Goal: Task Accomplishment & Management: Complete application form

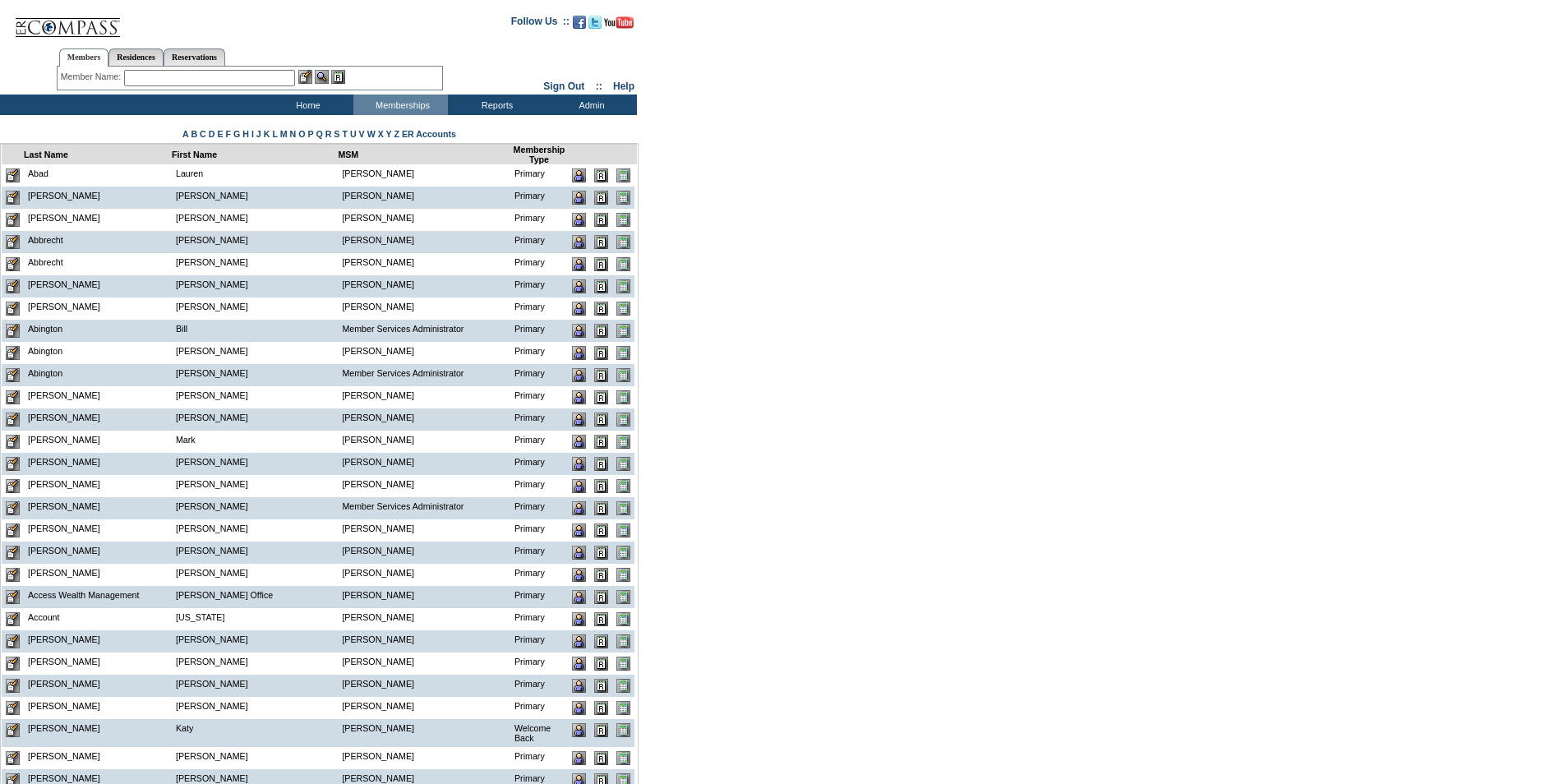
click at [188, 75] on input "text" at bounding box center [210, 78] width 171 height 16
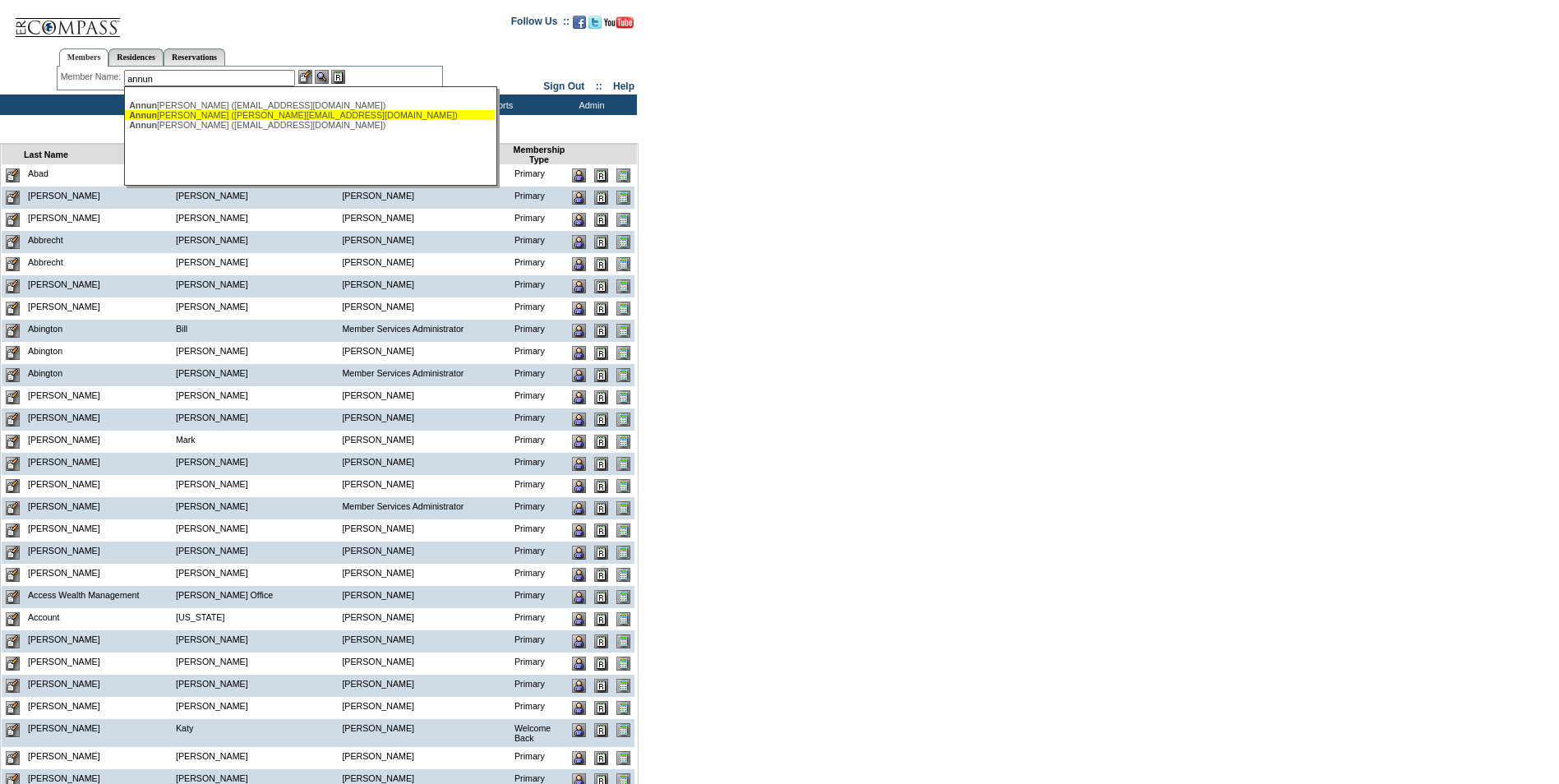
click at [207, 112] on div "Annun ziata, Vinnie (vinnie@chat4ai.com)" at bounding box center [310, 116] width 361 height 10
type input "Annunziata, Vinnie (vinnie@chat4ai.com)"
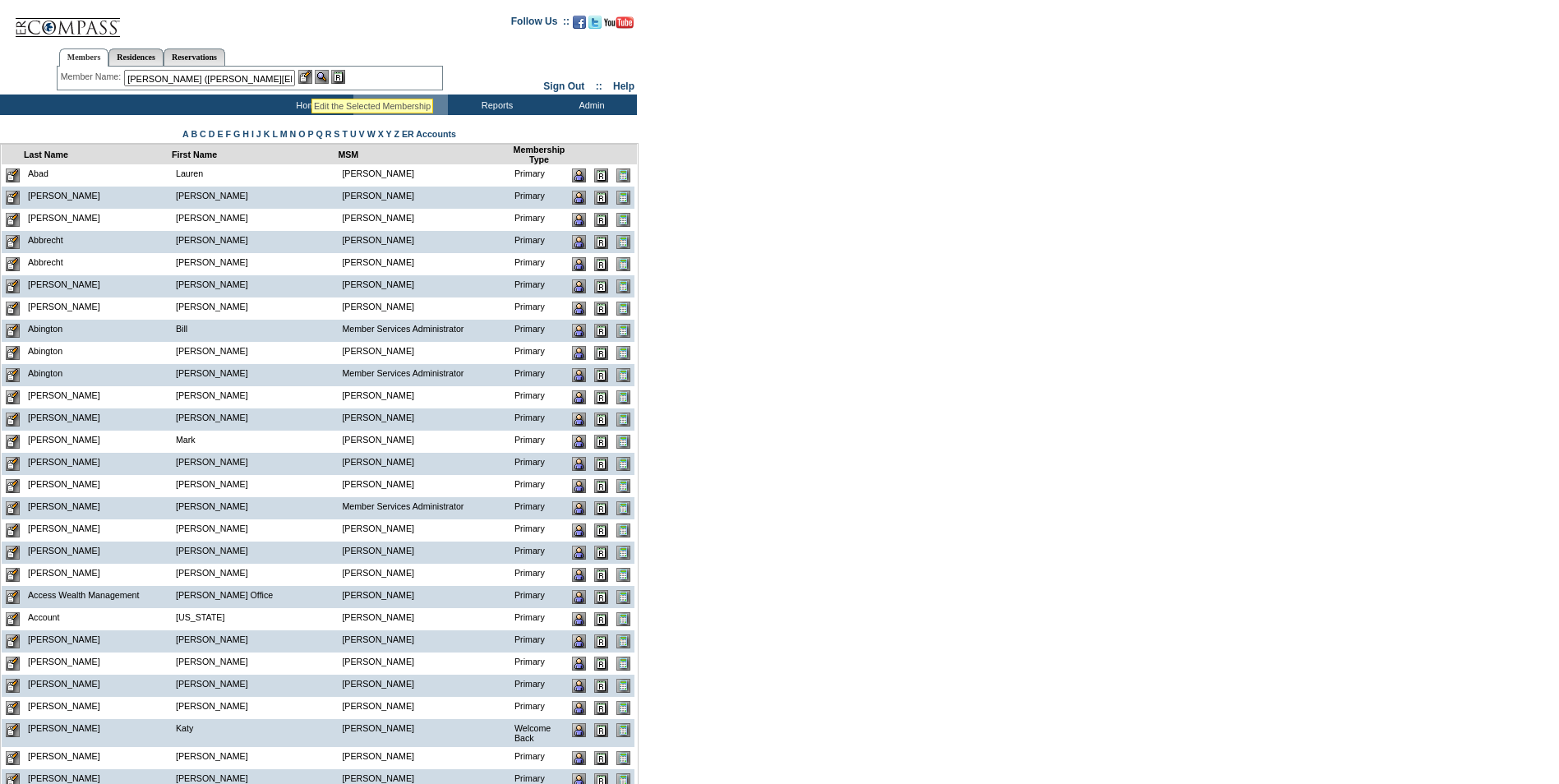
click at [308, 75] on img at bounding box center [305, 77] width 14 height 14
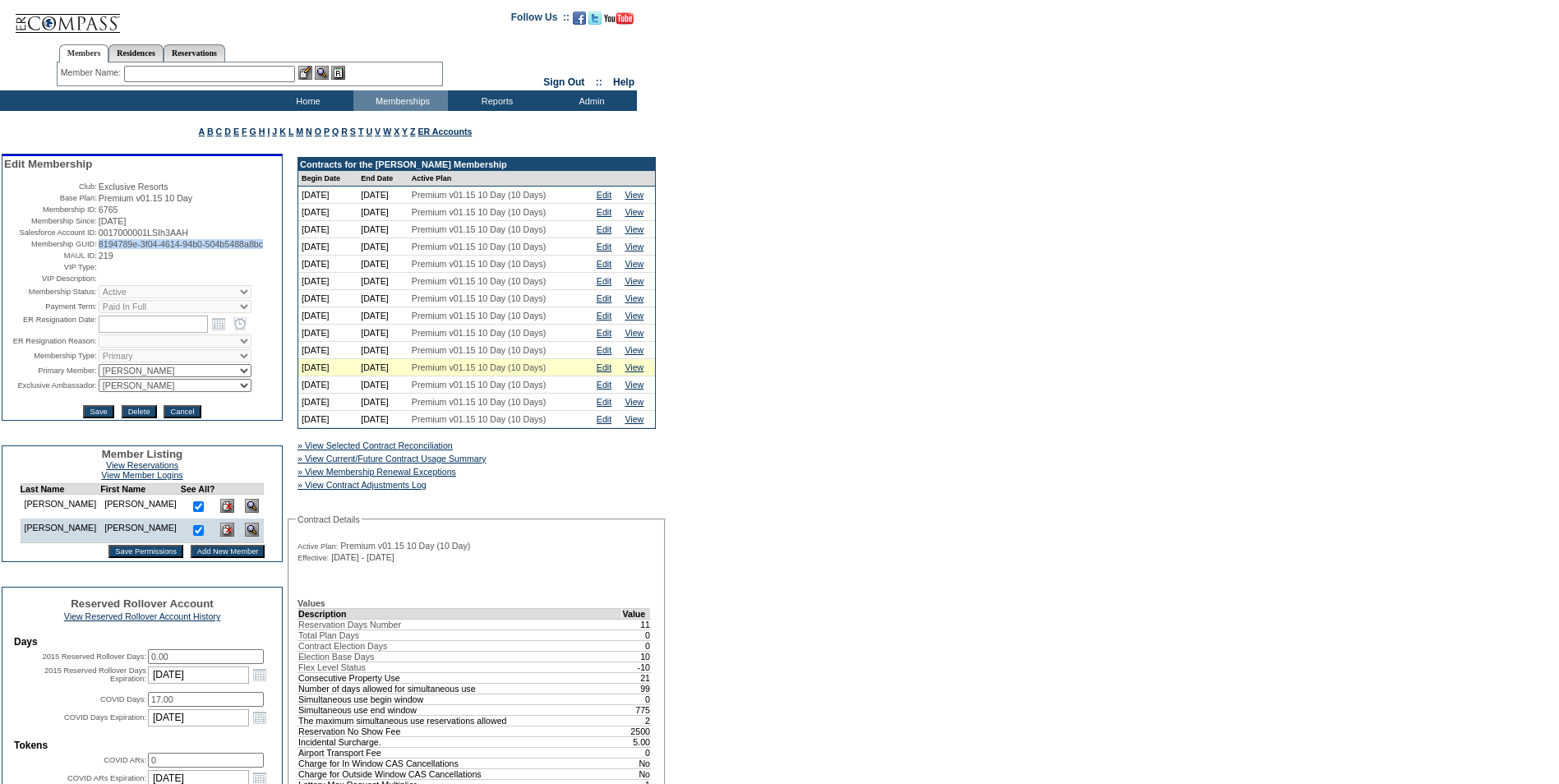
drag, startPoint x: 164, startPoint y: 276, endPoint x: 96, endPoint y: 266, distance: 68.7
click at [98, 249] on td "8194789e-3f04-4614-94b0-504b5488a8bc" at bounding box center [189, 244] width 181 height 10
copy span "8194789e-3f04-4614-94b0-504b5488a8bc"
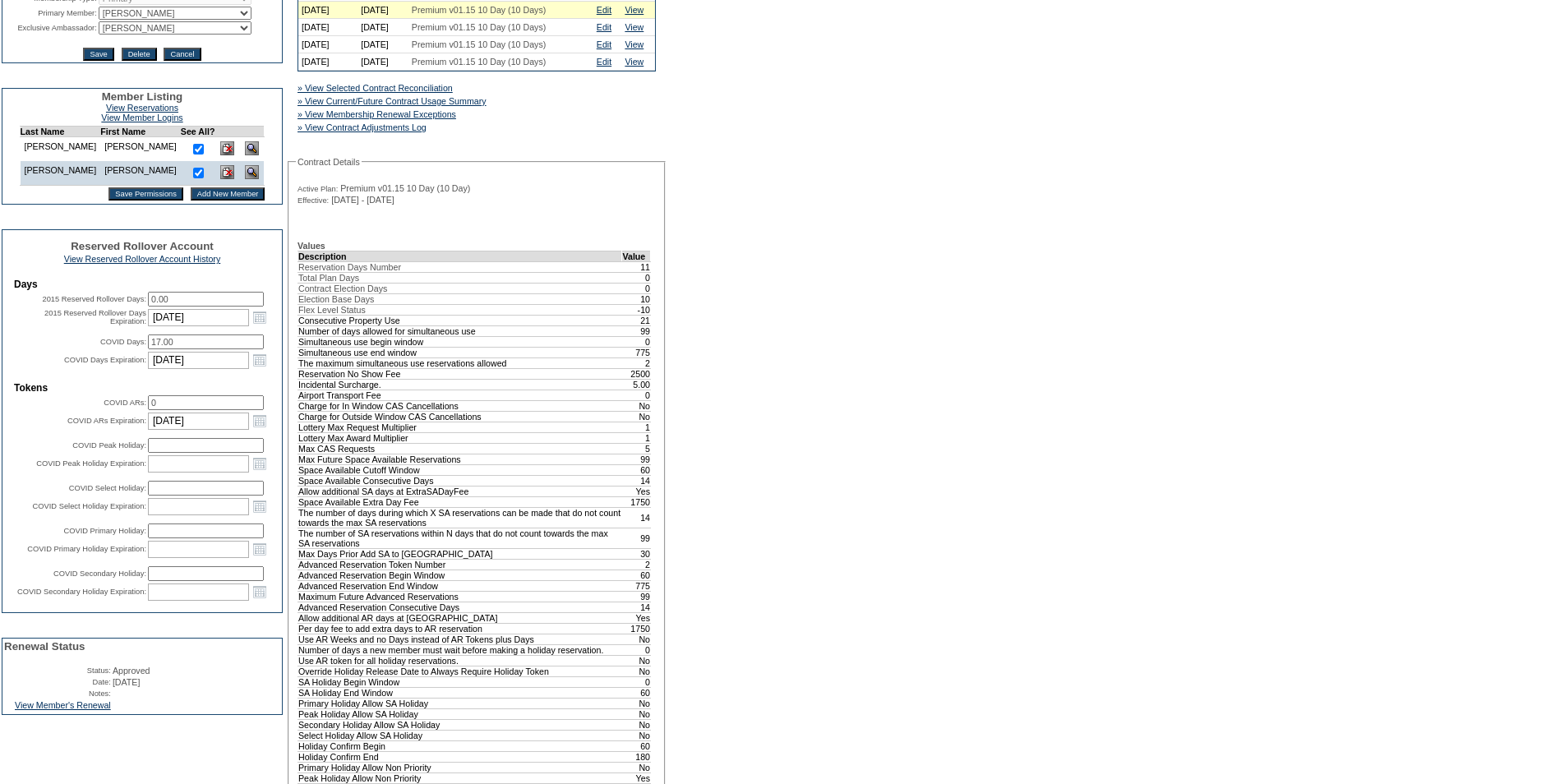
scroll to position [575, 0]
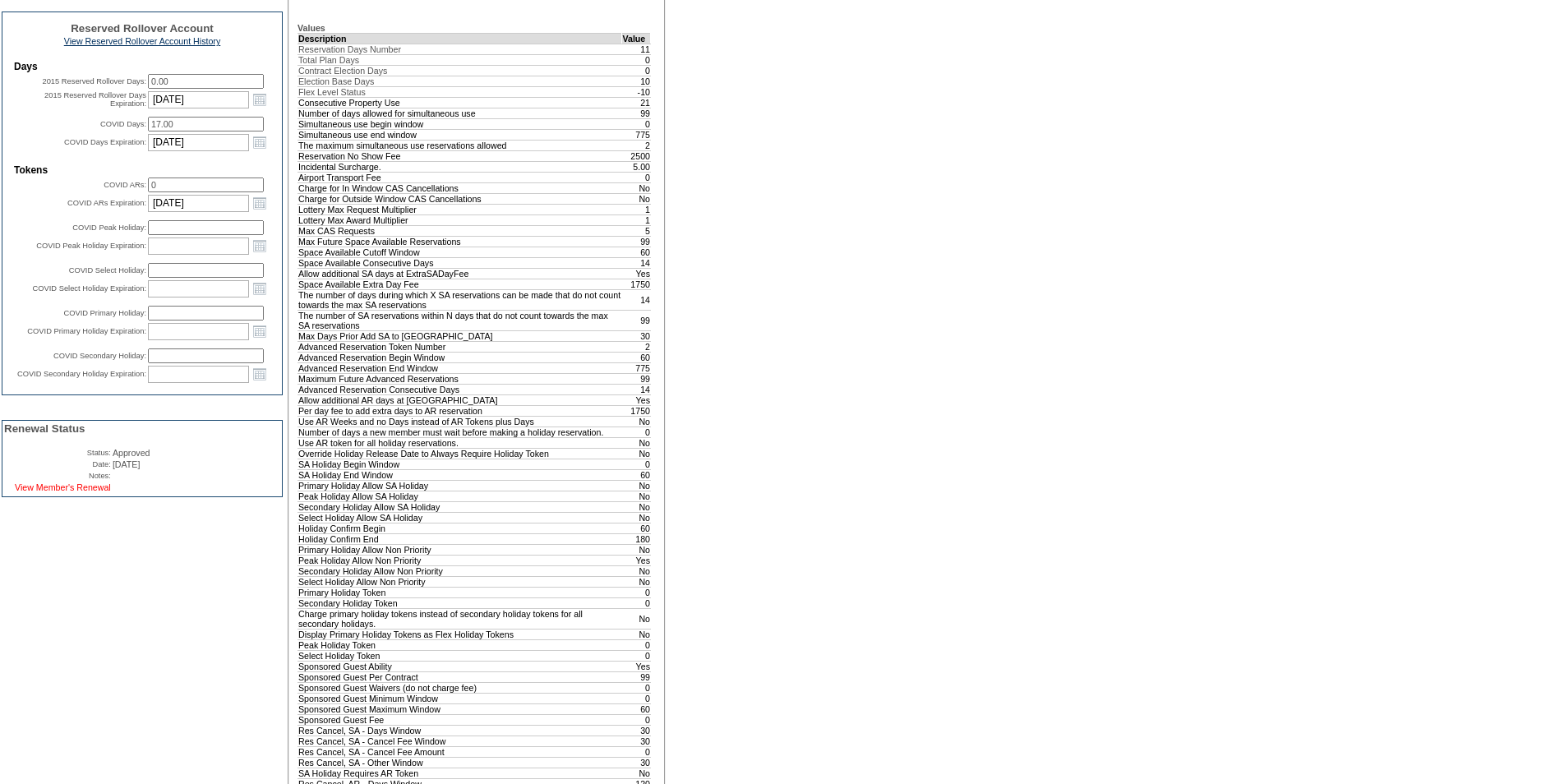
click at [104, 492] on link "View Member's Renewal" at bounding box center [62, 487] width 96 height 10
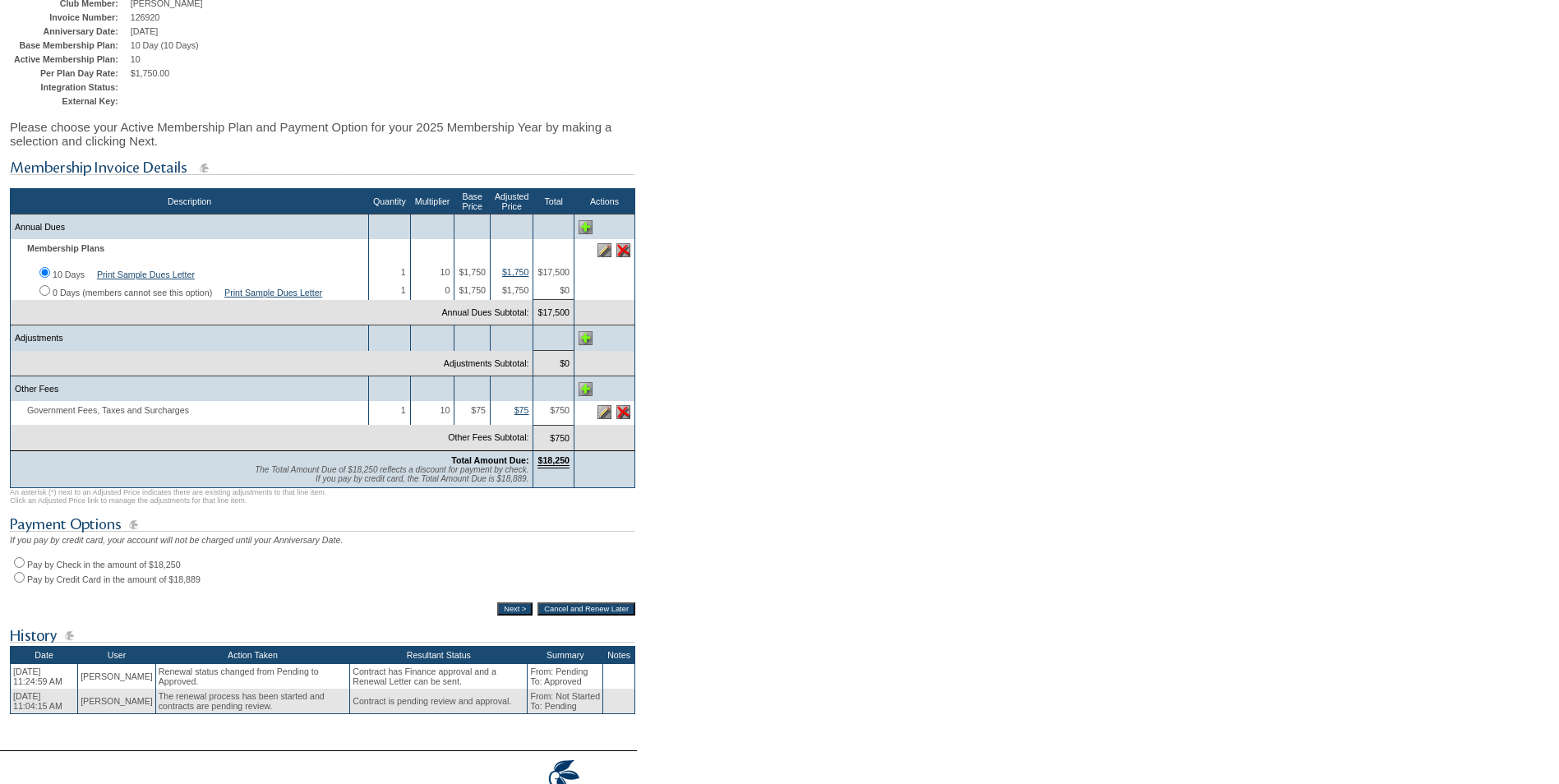
scroll to position [164, 0]
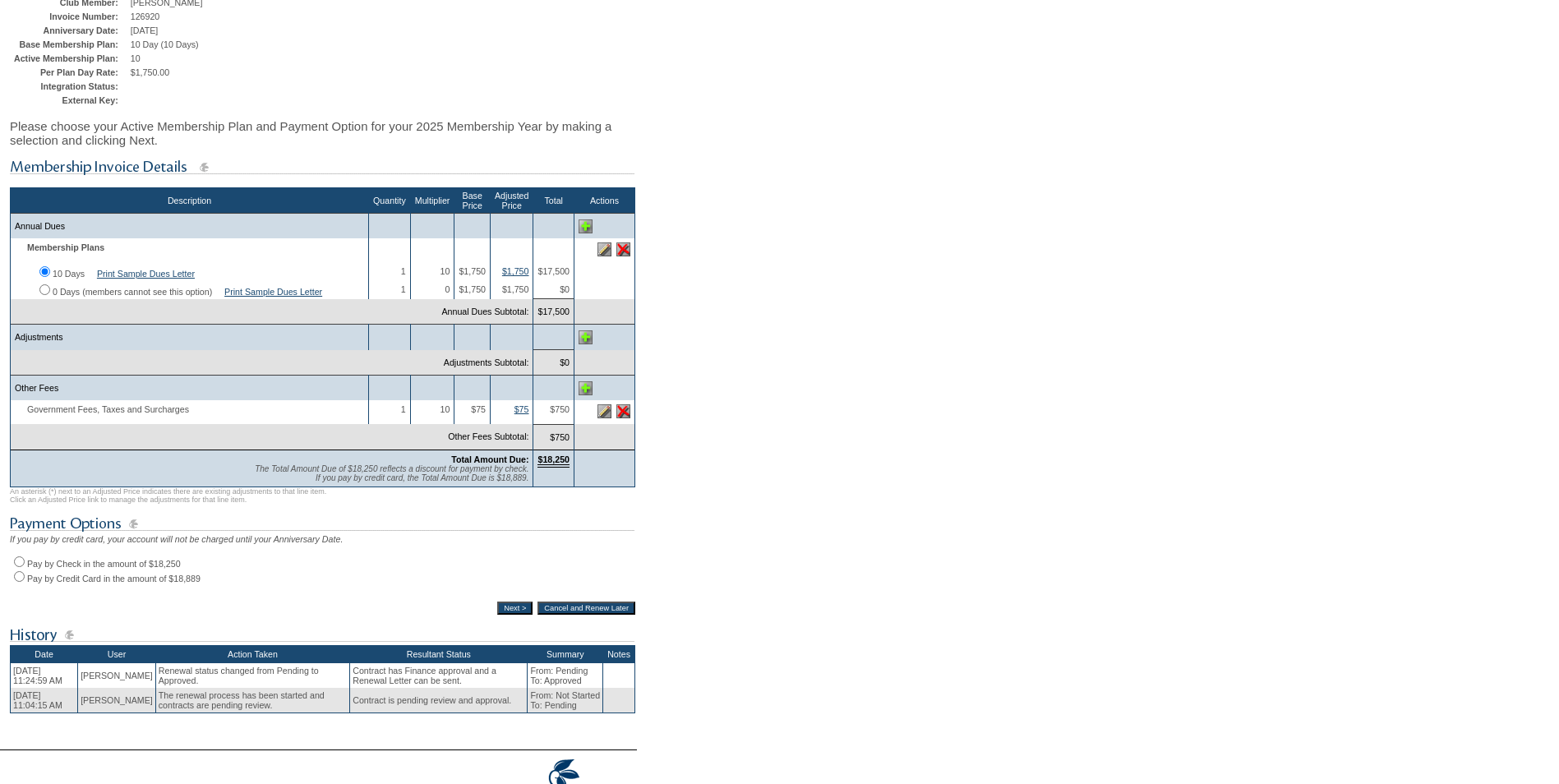
click at [22, 567] on input "Pay by Check in the amount of $18,250" at bounding box center [19, 561] width 10 height 10
radio input "true"
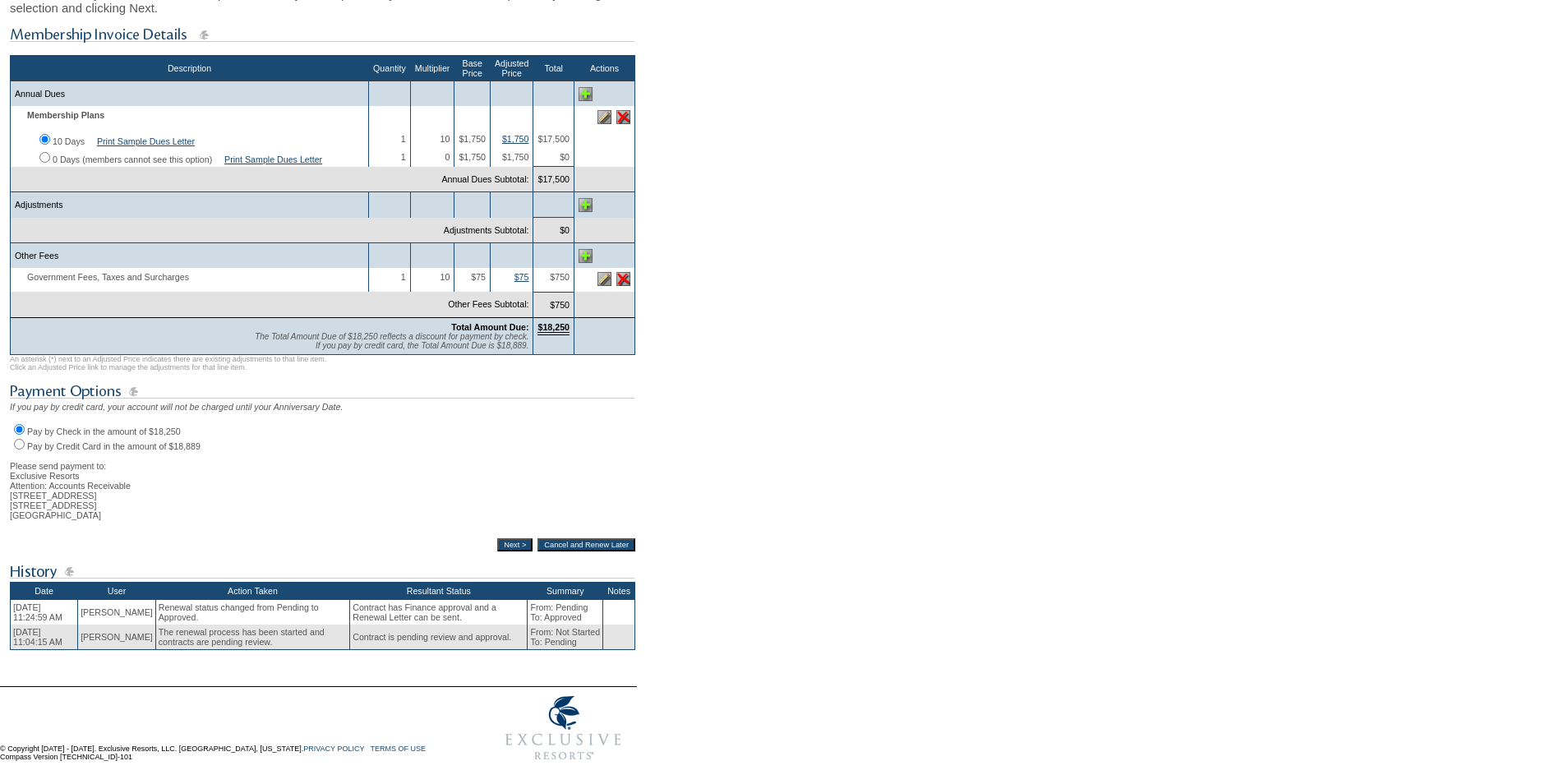
scroll to position [329, 0]
click at [509, 545] on input "Next >" at bounding box center [515, 544] width 35 height 13
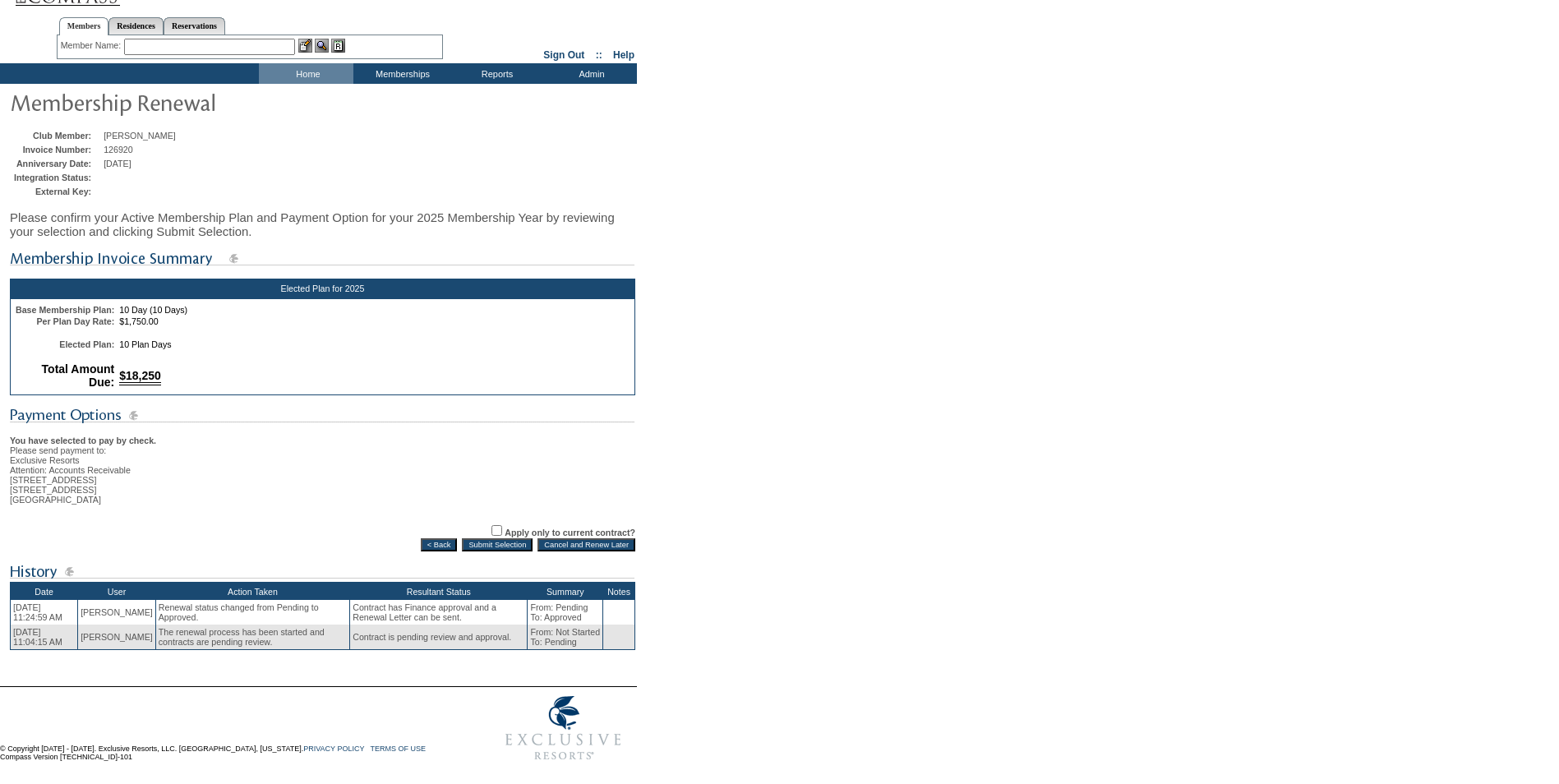
scroll to position [58, 0]
click at [505, 538] on input "Submit Selection" at bounding box center [497, 544] width 71 height 13
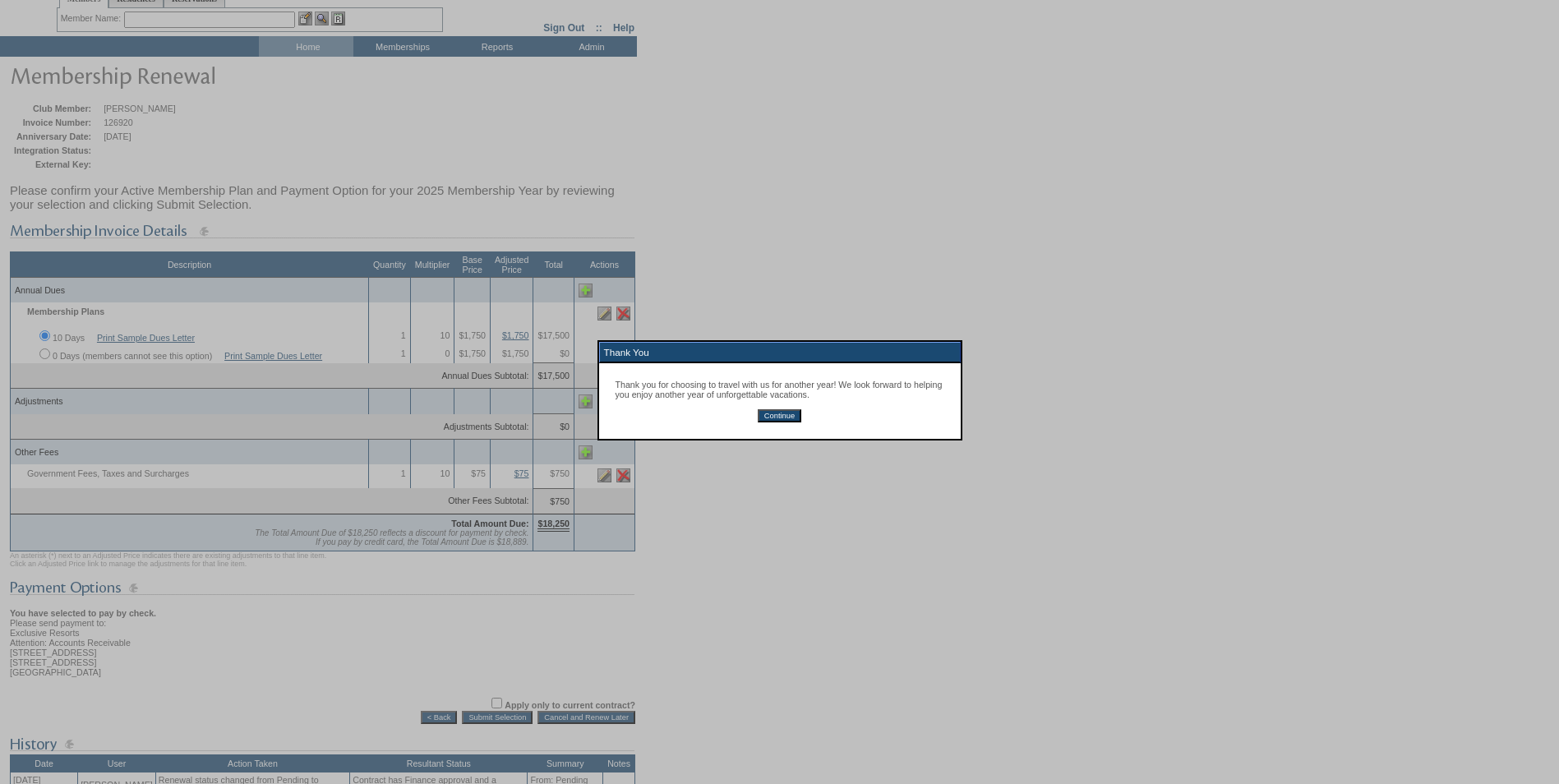
click at [791, 420] on input "Continue" at bounding box center [779, 415] width 44 height 13
click at [777, 418] on input "Continue" at bounding box center [779, 415] width 44 height 13
